Goal: Complete application form

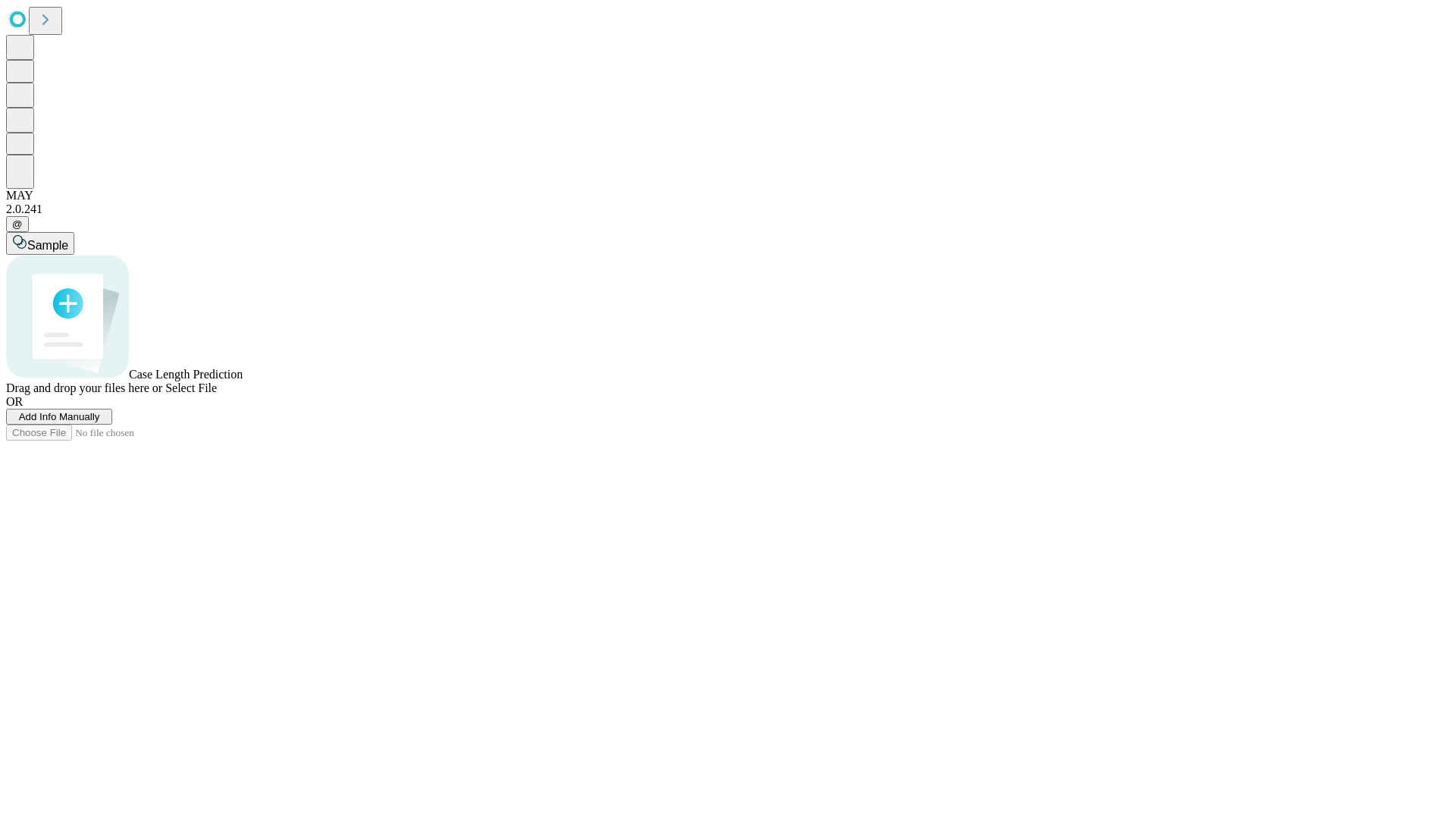
click at [100, 422] on span "Add Info Manually" at bounding box center [58, 417] width 81 height 11
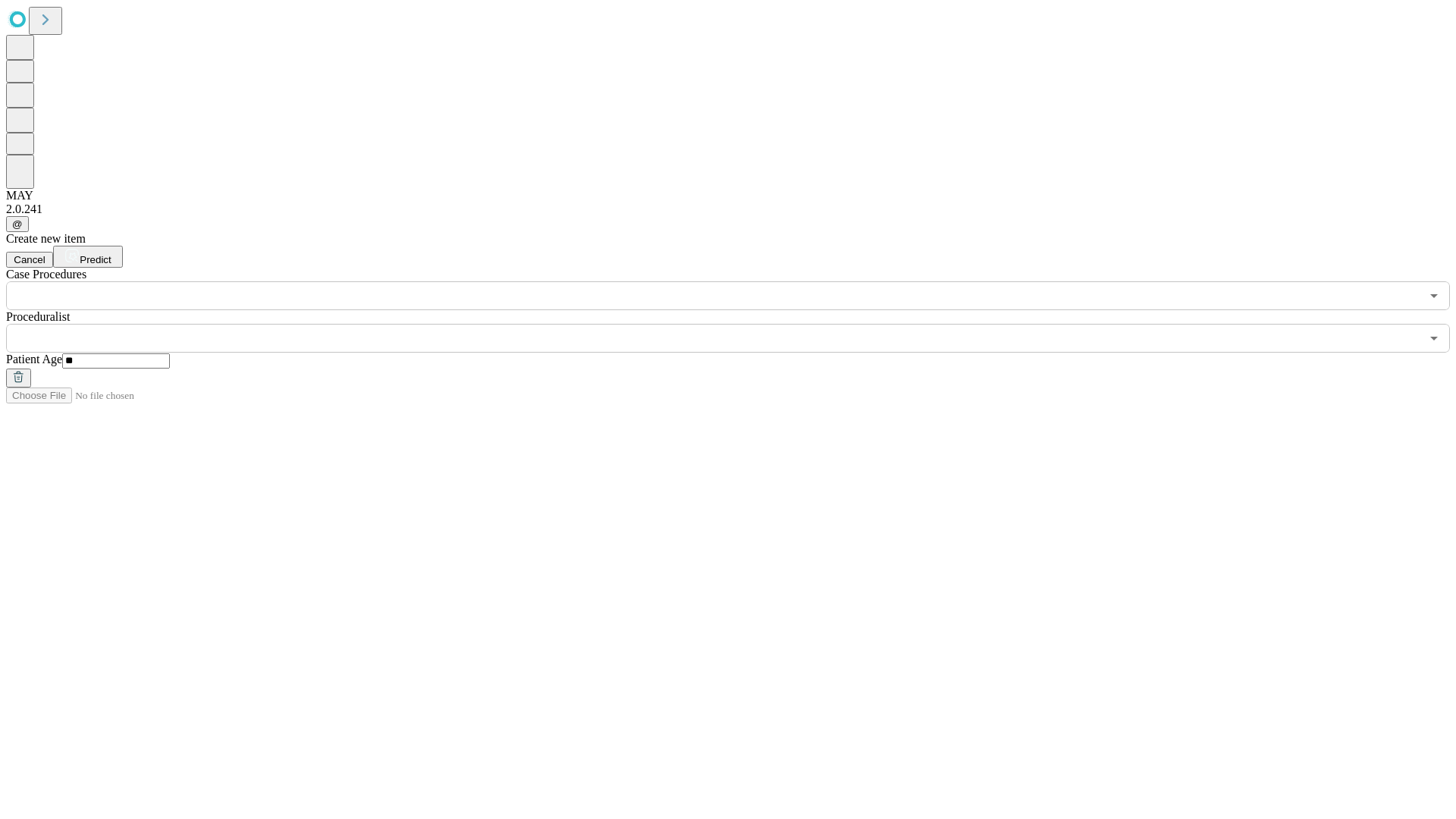
type input "**"
click at [739, 324] on input "text" at bounding box center [713, 338] width 1414 height 29
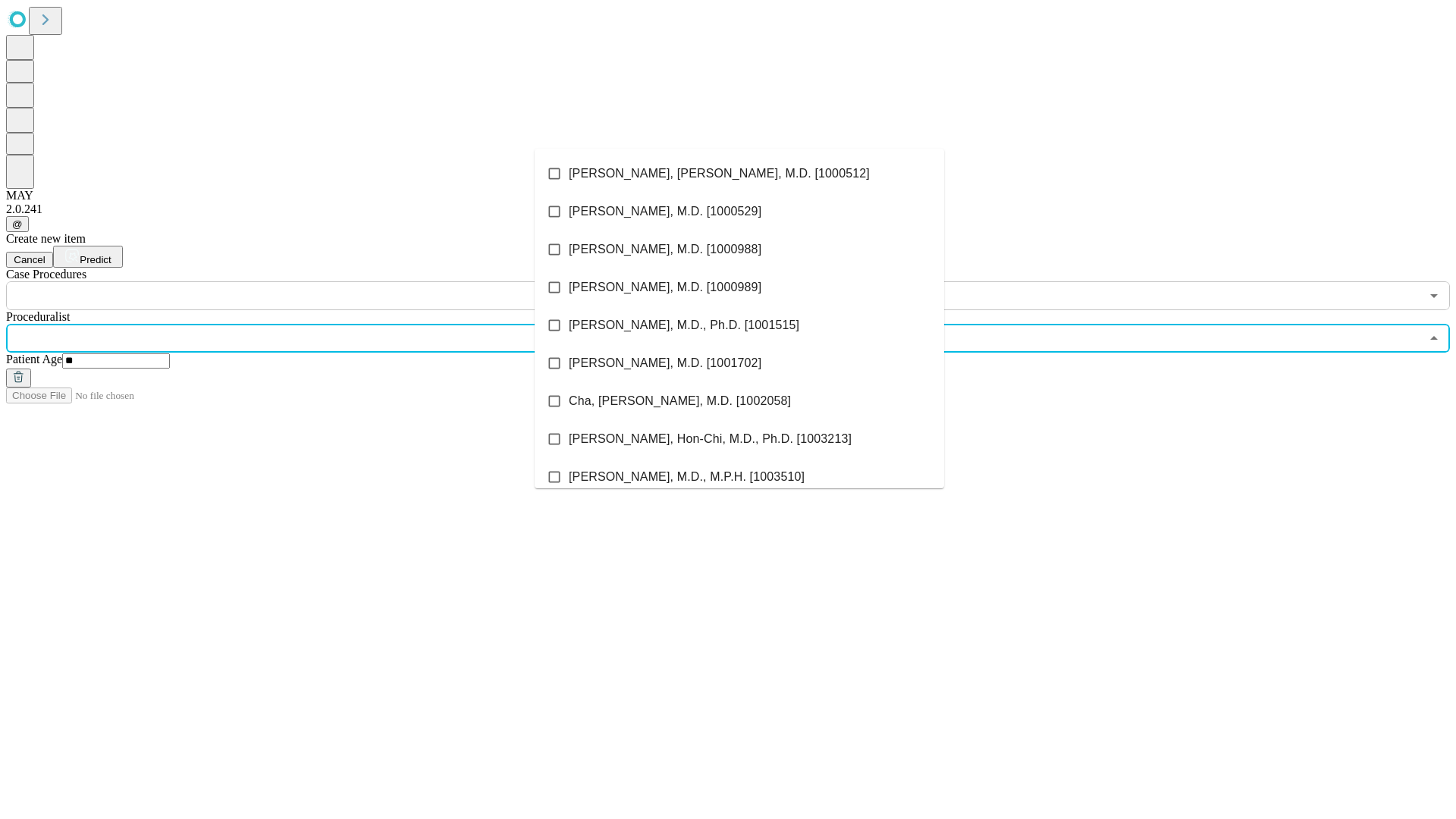
click at [739, 174] on li "[PERSON_NAME], [PERSON_NAME], M.D. [1000512]" at bounding box center [739, 174] width 410 height 38
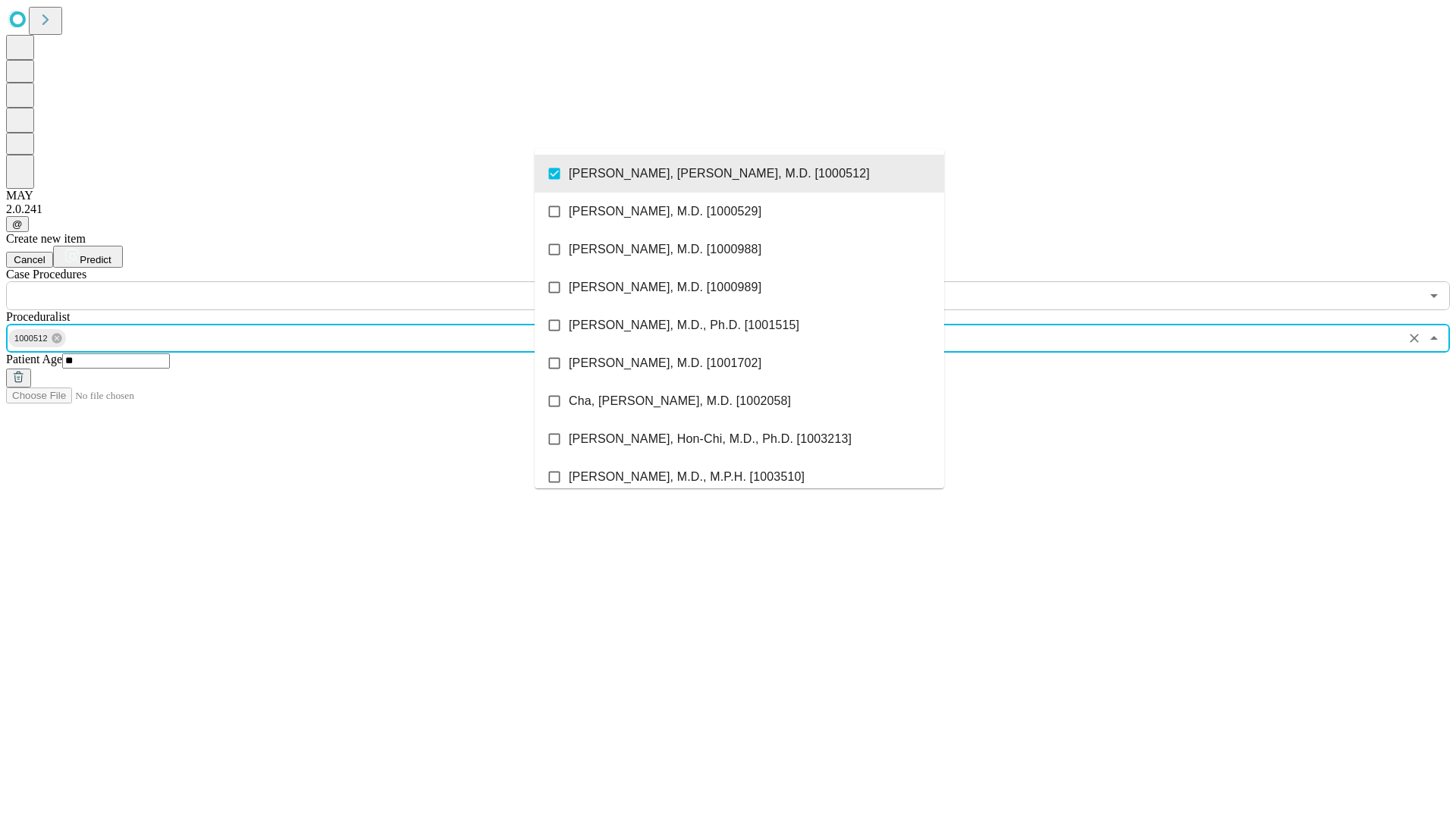
click at [318, 281] on input "text" at bounding box center [713, 295] width 1414 height 29
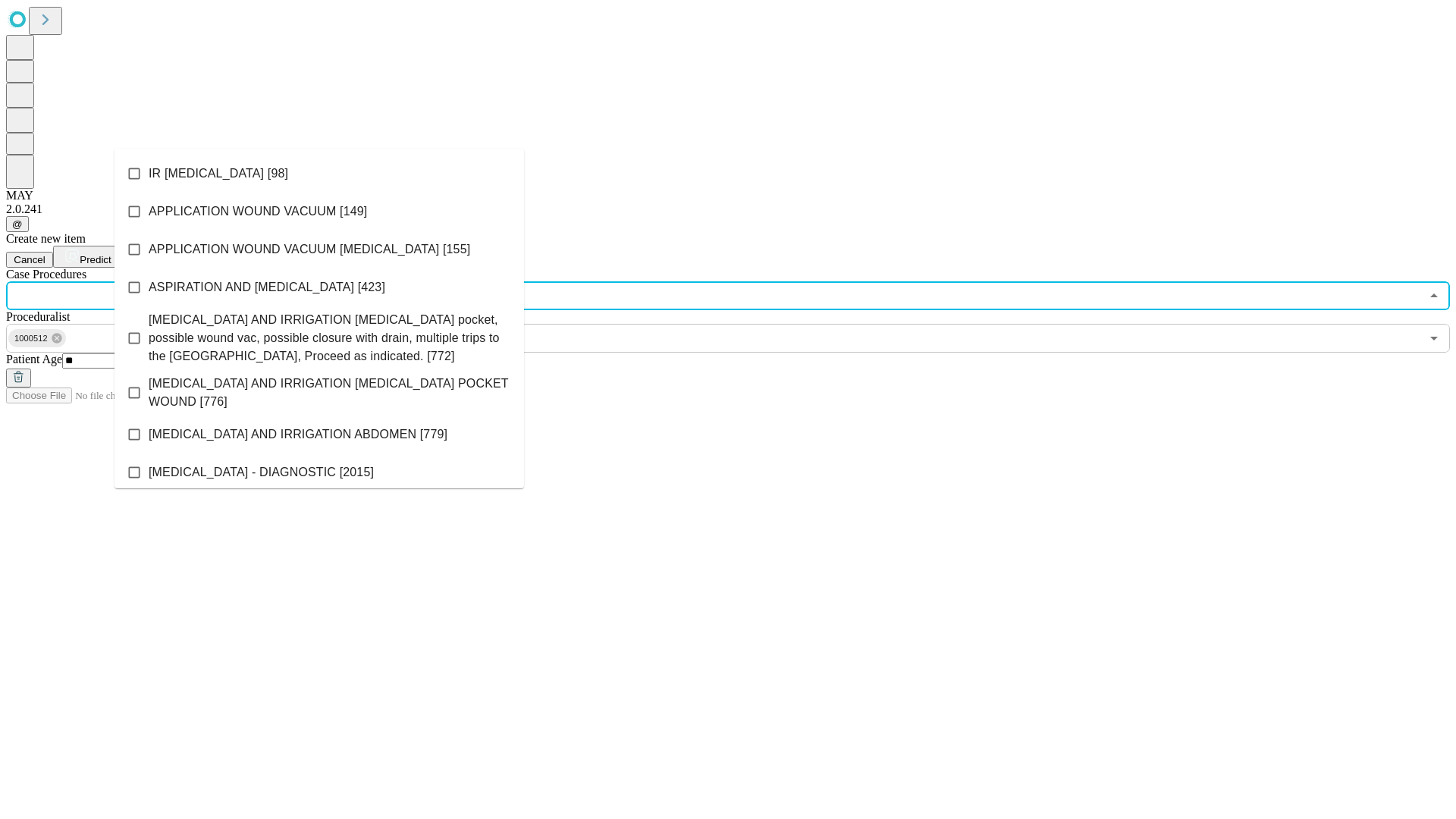
click at [319, 174] on li "IR [MEDICAL_DATA] [98]" at bounding box center [318, 174] width 410 height 38
